Goal: Task Accomplishment & Management: Use online tool/utility

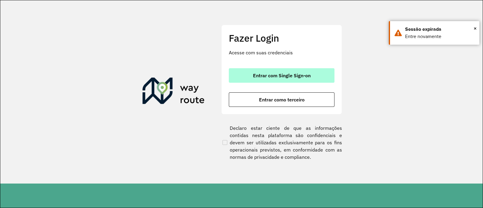
click at [248, 77] on button "Entrar com Single Sign-on" at bounding box center [282, 75] width 106 height 14
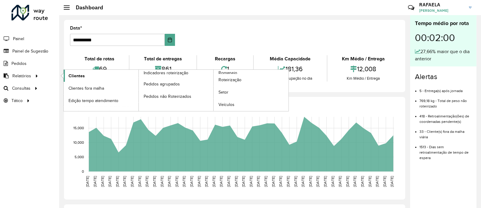
click at [68, 75] on link "Clientes" at bounding box center [101, 76] width 75 height 12
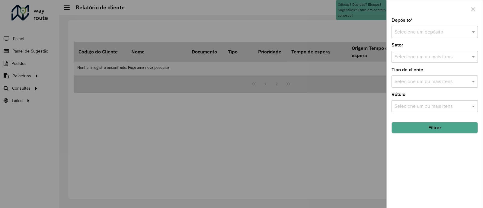
click at [433, 34] on input "text" at bounding box center [428, 32] width 68 height 7
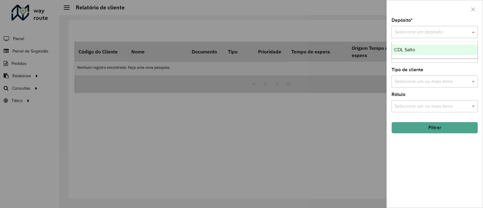
click at [425, 45] on div "CDL Salto" at bounding box center [435, 50] width 86 height 10
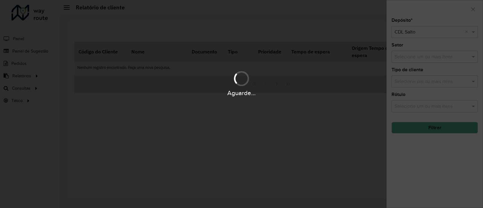
click at [422, 147] on div "Aguarde..." at bounding box center [241, 104] width 483 height 208
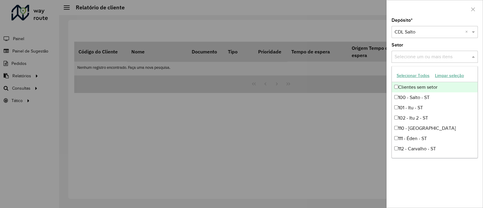
click at [413, 59] on input "text" at bounding box center [431, 56] width 77 height 7
click at [404, 48] on div "Setor Selecione um ou mais itens" at bounding box center [434, 53] width 86 height 20
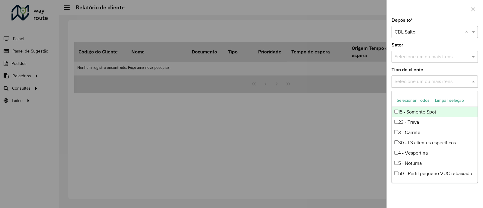
click at [406, 80] on input "text" at bounding box center [431, 81] width 77 height 7
click at [398, 67] on label "Tipo de cliente" at bounding box center [407, 69] width 32 height 7
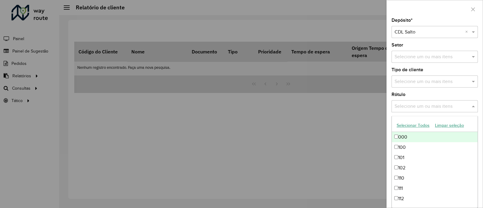
click at [409, 106] on input "text" at bounding box center [431, 106] width 77 height 7
click at [408, 106] on input "text" at bounding box center [431, 106] width 77 height 7
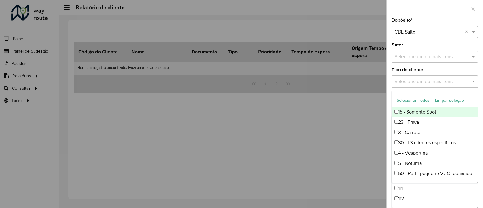
click at [393, 85] on input "text" at bounding box center [431, 81] width 77 height 7
click at [393, 72] on label "Tipo de cliente" at bounding box center [407, 69] width 32 height 7
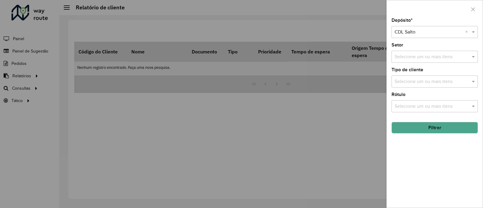
click at [394, 56] on input "text" at bounding box center [431, 56] width 77 height 7
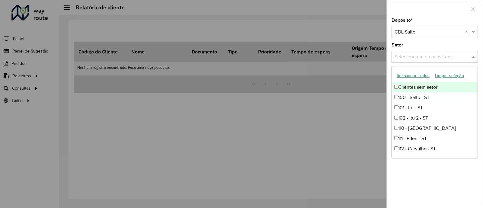
click at [395, 56] on input "text" at bounding box center [431, 56] width 77 height 7
click at [400, 42] on label "Setor" at bounding box center [397, 44] width 12 height 7
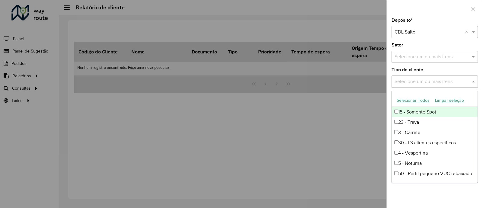
click at [414, 81] on input "text" at bounding box center [431, 81] width 77 height 7
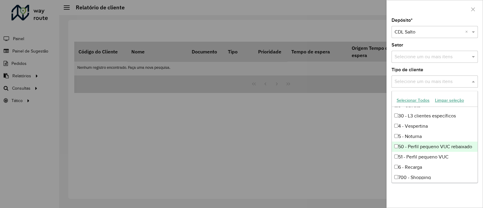
scroll to position [37, 0]
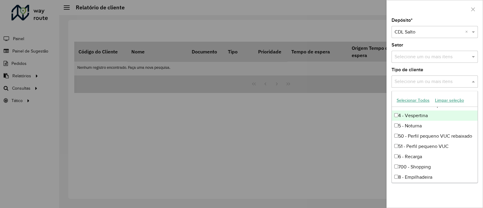
drag, startPoint x: 412, startPoint y: 118, endPoint x: 413, endPoint y: 124, distance: 6.0
click at [412, 120] on div "15 - Somente Spot 23 - Trava 3 - Carreta 30 - L3 clientes específicos 4 - Vespe…" at bounding box center [435, 146] width 86 height 154
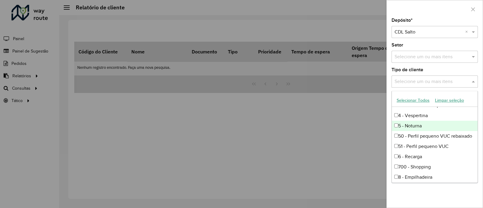
click at [415, 126] on div "5 - Noturna" at bounding box center [435, 126] width 86 height 10
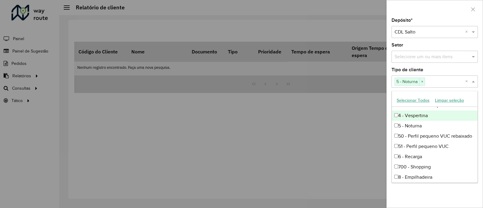
click at [404, 113] on div "4 - Vespertina" at bounding box center [435, 115] width 86 height 10
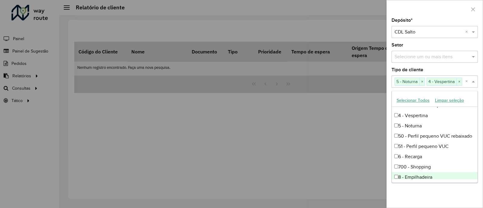
drag, startPoint x: 425, startPoint y: 196, endPoint x: 423, endPoint y: 193, distance: 3.7
click at [425, 196] on div "Depósito * Selecione um depósito × CDL Salto × Setor Selecione um ou mais itens…" at bounding box center [435, 112] width 96 height 189
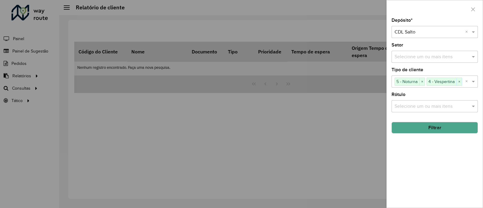
click at [421, 132] on button "Filtrar" at bounding box center [434, 127] width 86 height 11
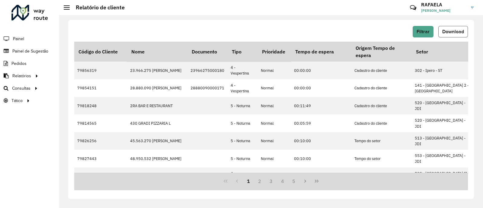
click at [447, 30] on span "Download" at bounding box center [453, 31] width 22 height 5
